Goal: Task Accomplishment & Management: Manage account settings

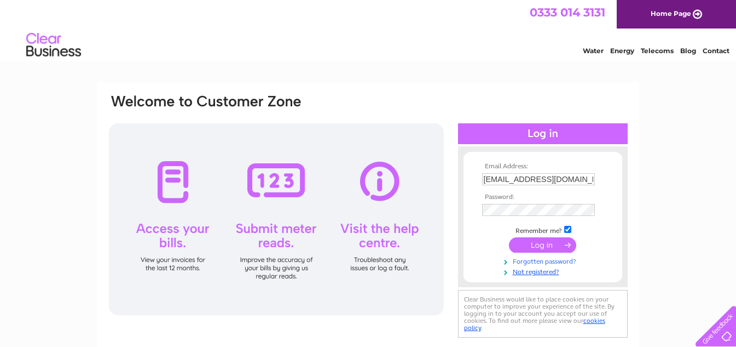
click at [528, 262] on link "Forgotten password?" at bounding box center [544, 260] width 124 height 10
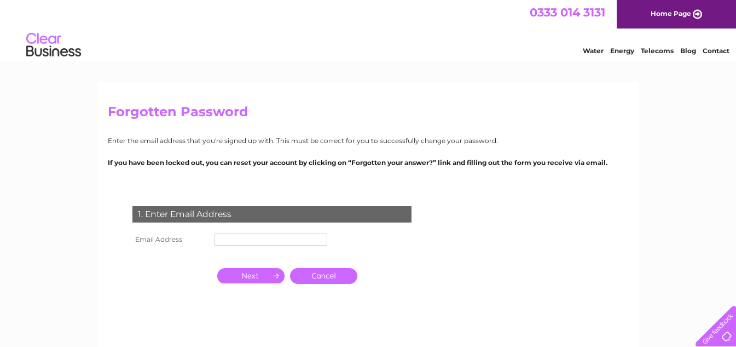
click at [238, 237] on input "text" at bounding box center [271, 239] width 113 height 12
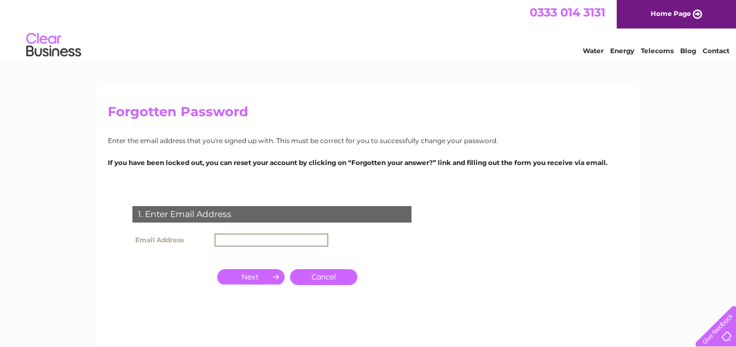
type input "info@thechaistop.co.uk"
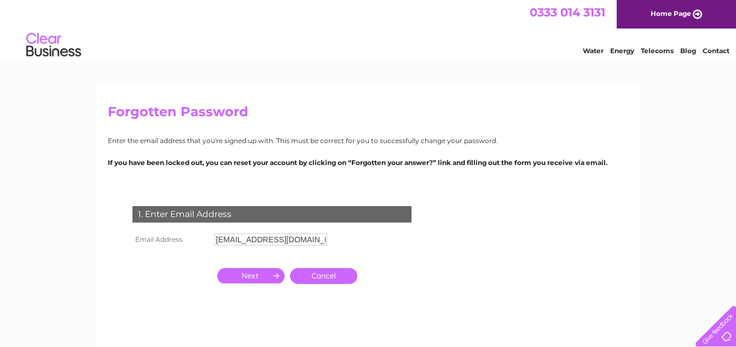
click at [245, 274] on input "button" at bounding box center [250, 275] width 67 height 15
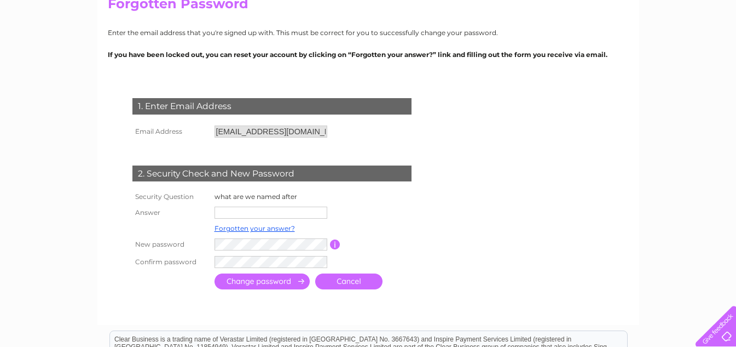
scroll to position [110, 0]
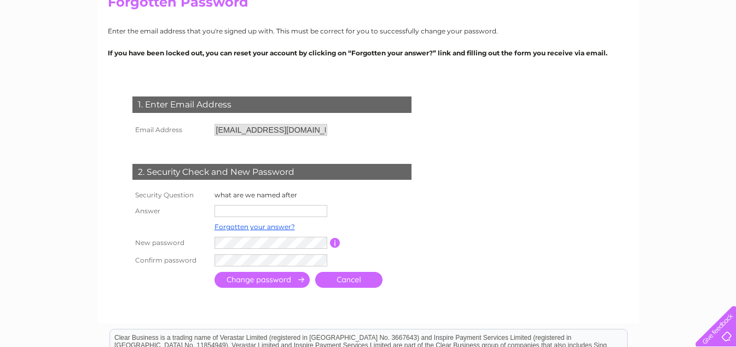
click at [249, 207] on input "text" at bounding box center [271, 211] width 113 height 12
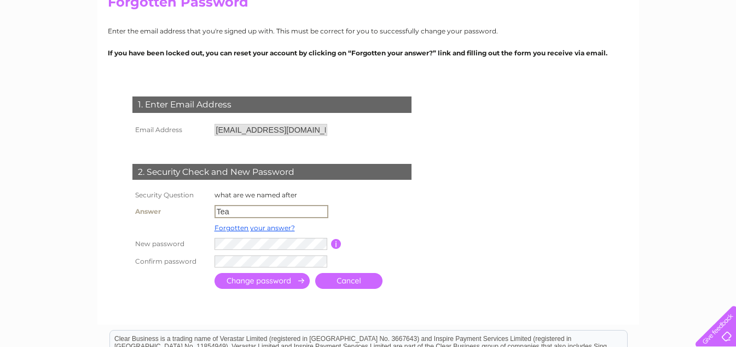
type input "Tea"
click at [441, 270] on form "1. Enter Email Address Email Address info@thechaistop.co.uk Cancel" at bounding box center [368, 193] width 521 height 239
click at [286, 279] on input "submit" at bounding box center [262, 281] width 95 height 16
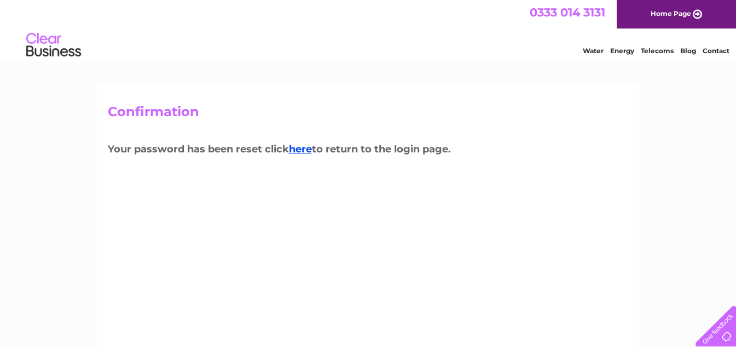
click at [677, 9] on link "Home Page" at bounding box center [676, 14] width 119 height 28
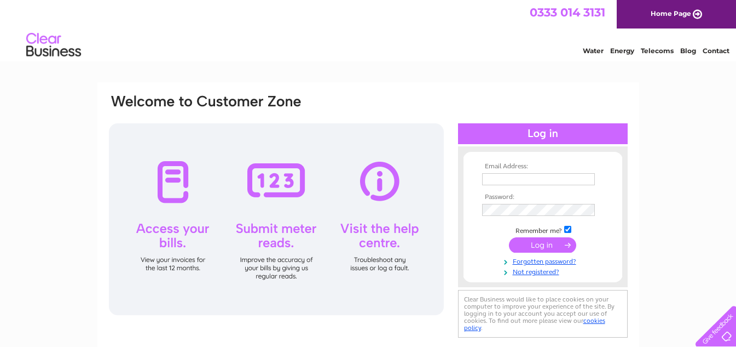
type input "info@thechaistop.co.uk"
click at [501, 243] on td at bounding box center [543, 244] width 127 height 21
click at [541, 244] on input "submit" at bounding box center [542, 244] width 67 height 15
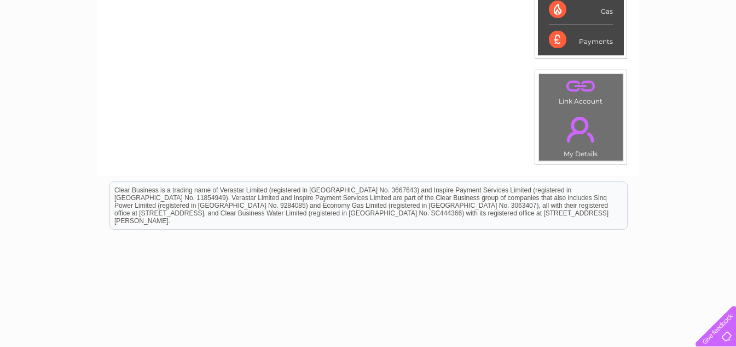
scroll to position [359, 0]
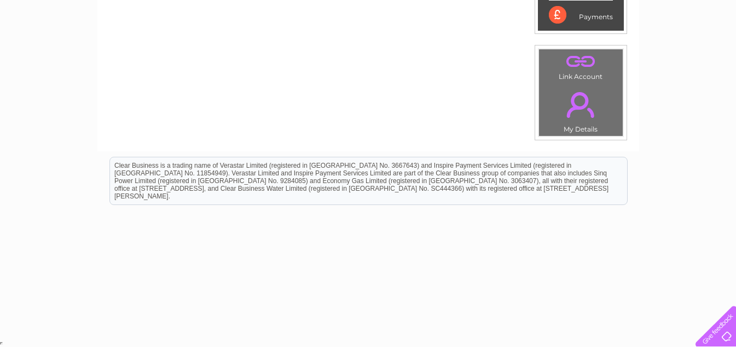
click at [579, 103] on link "." at bounding box center [581, 104] width 78 height 38
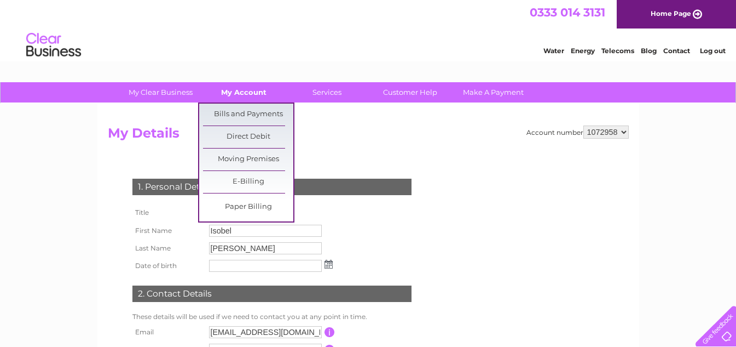
click at [250, 95] on link "My Account" at bounding box center [244, 92] width 90 height 20
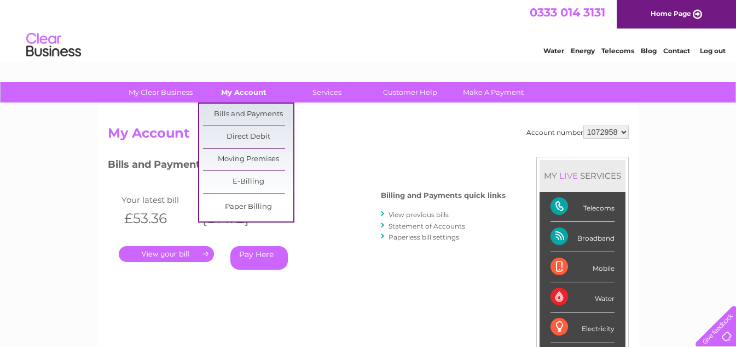
click at [231, 95] on link "My Account" at bounding box center [244, 92] width 90 height 20
